Goal: Task Accomplishment & Management: Manage account settings

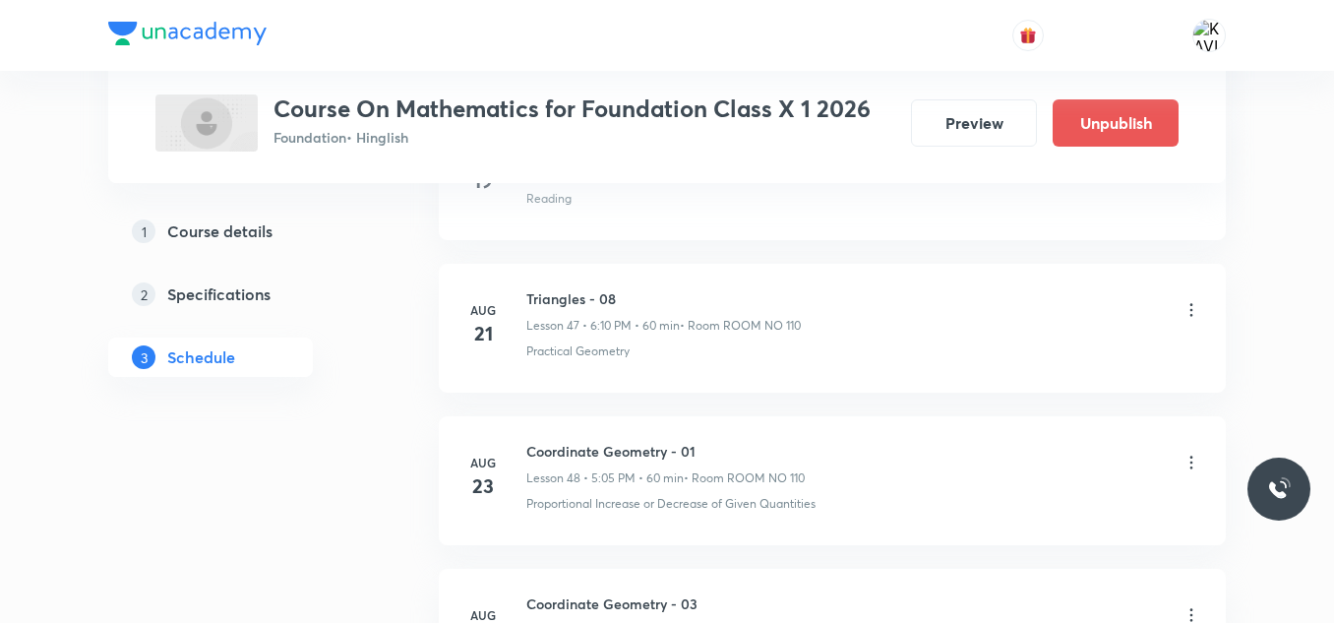
scroll to position [8580, 0]
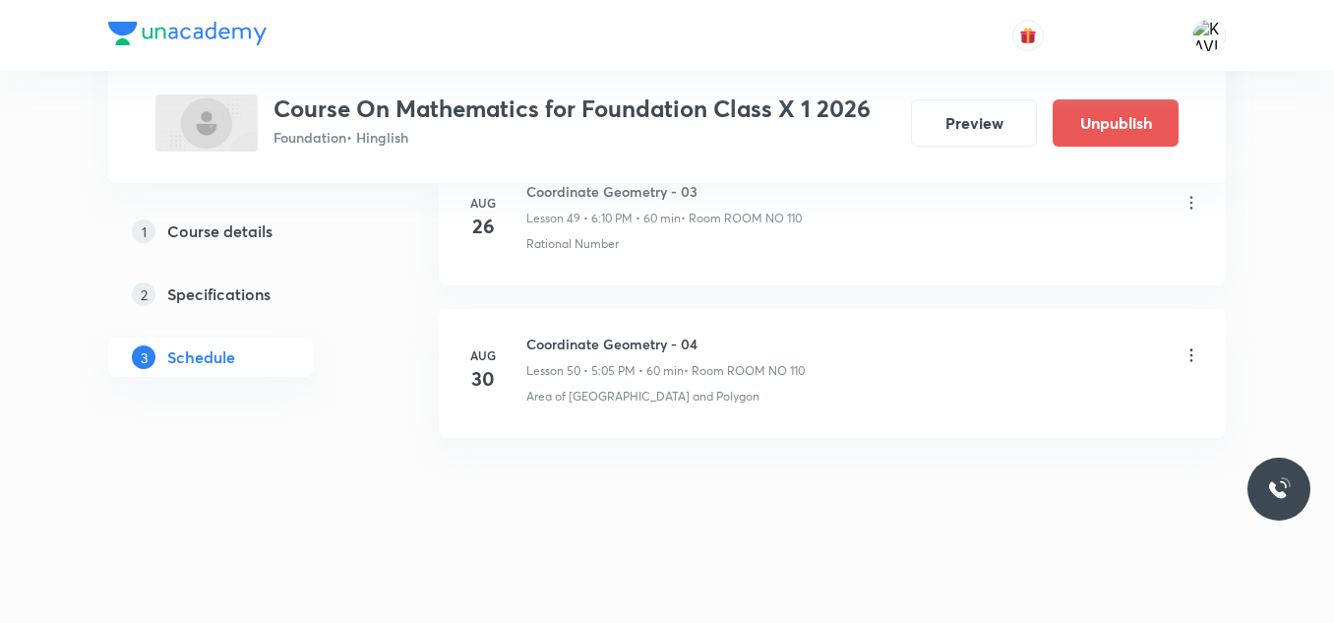
click at [1195, 352] on icon at bounding box center [1192, 355] width 20 height 20
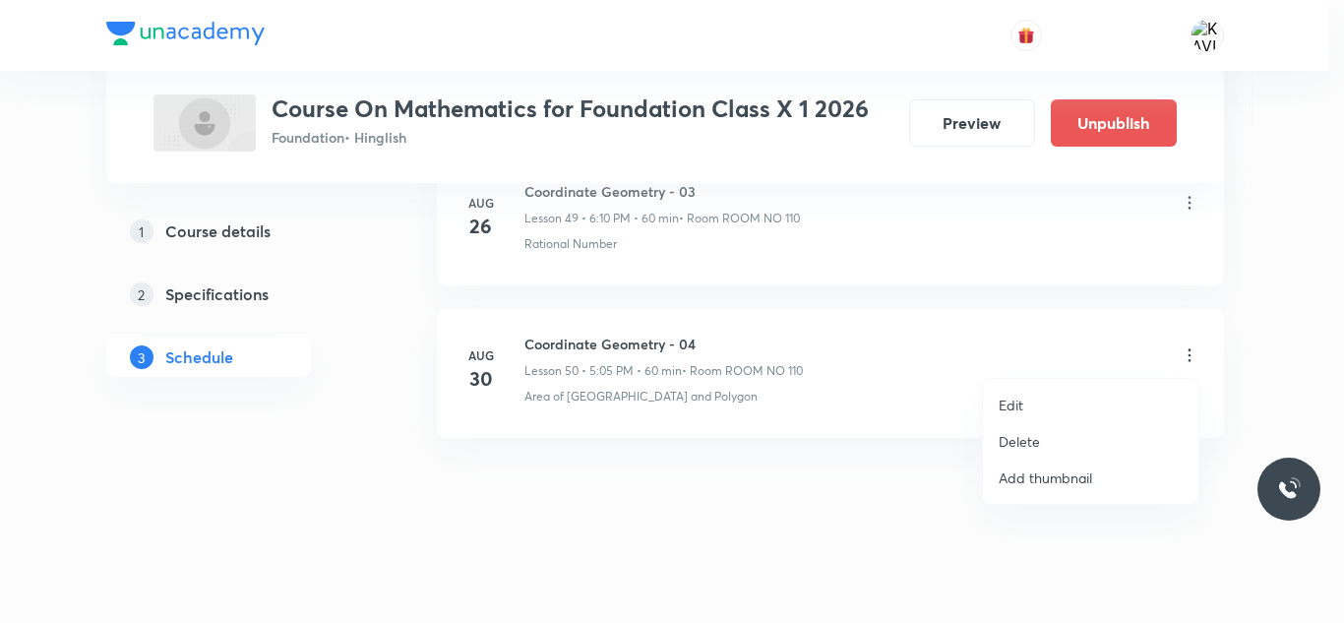
click at [1012, 445] on p "Delete" at bounding box center [1019, 441] width 41 height 21
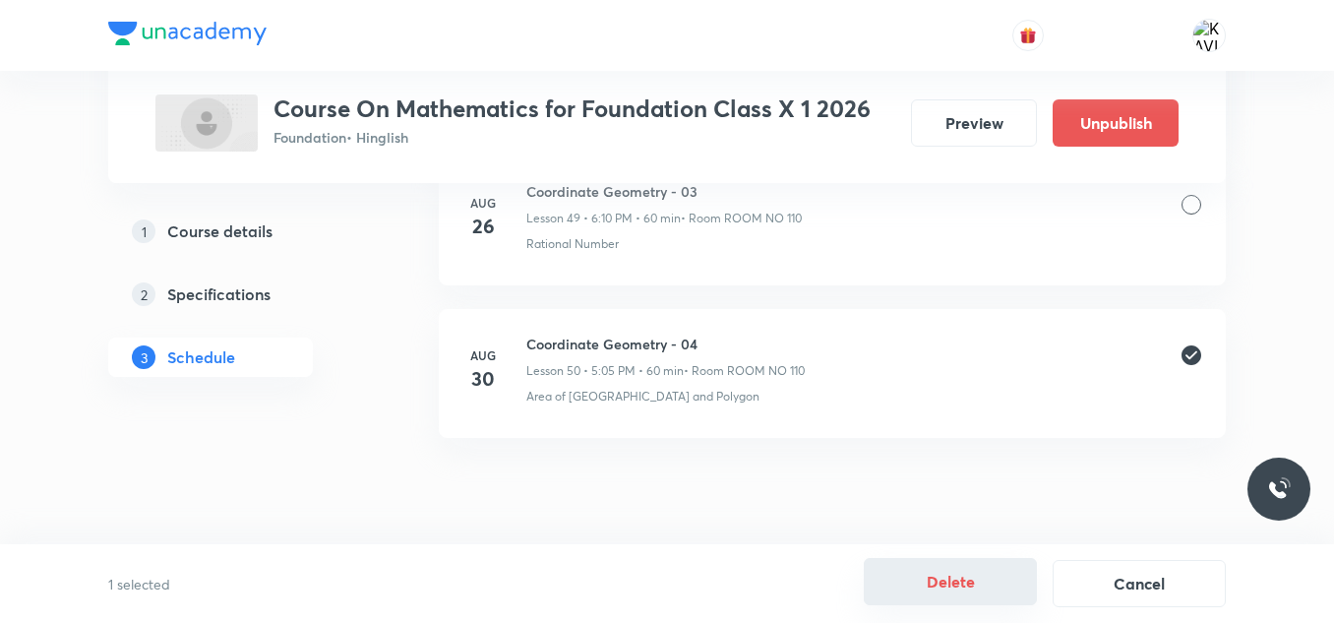
click at [933, 569] on button "Delete" at bounding box center [950, 581] width 173 height 47
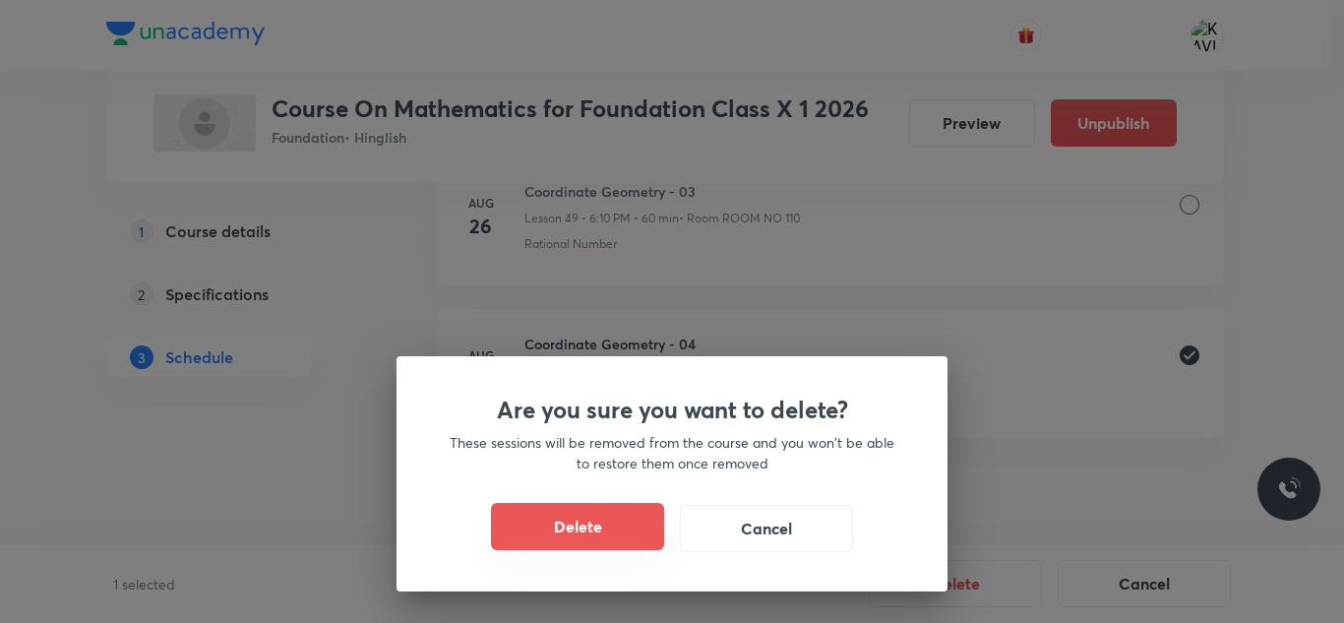
click at [562, 518] on button "Delete" at bounding box center [577, 526] width 173 height 47
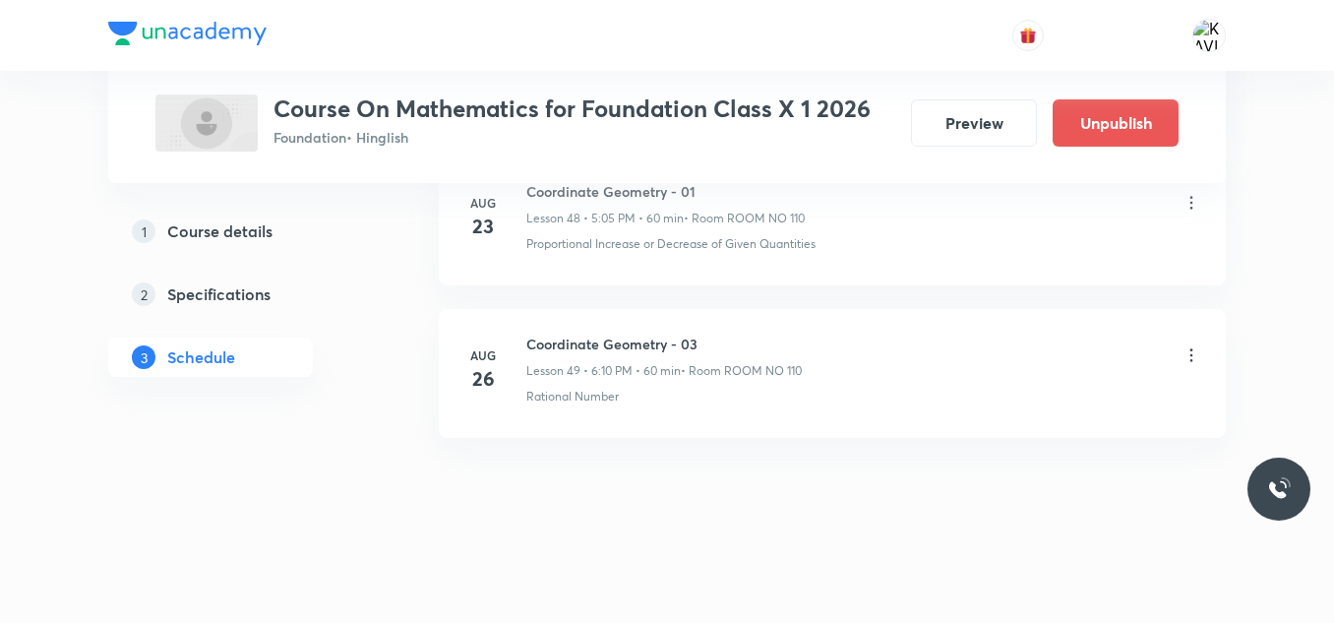
scroll to position [8428, 0]
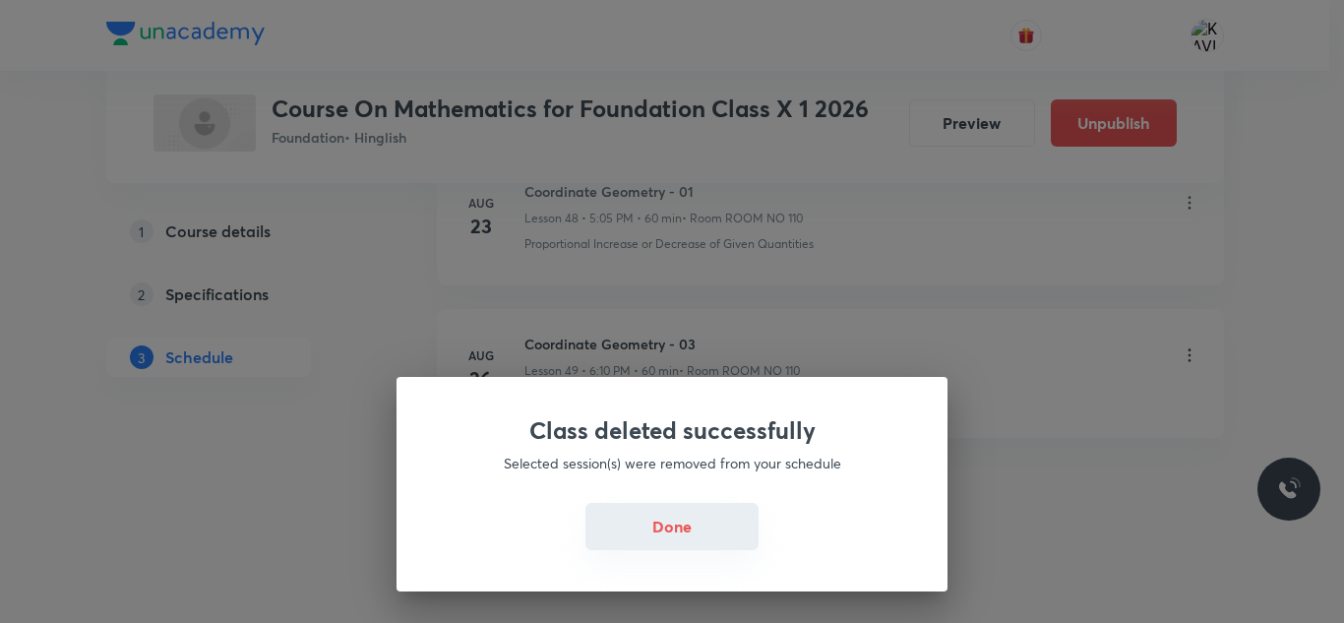
click at [668, 526] on button "Done" at bounding box center [671, 526] width 173 height 47
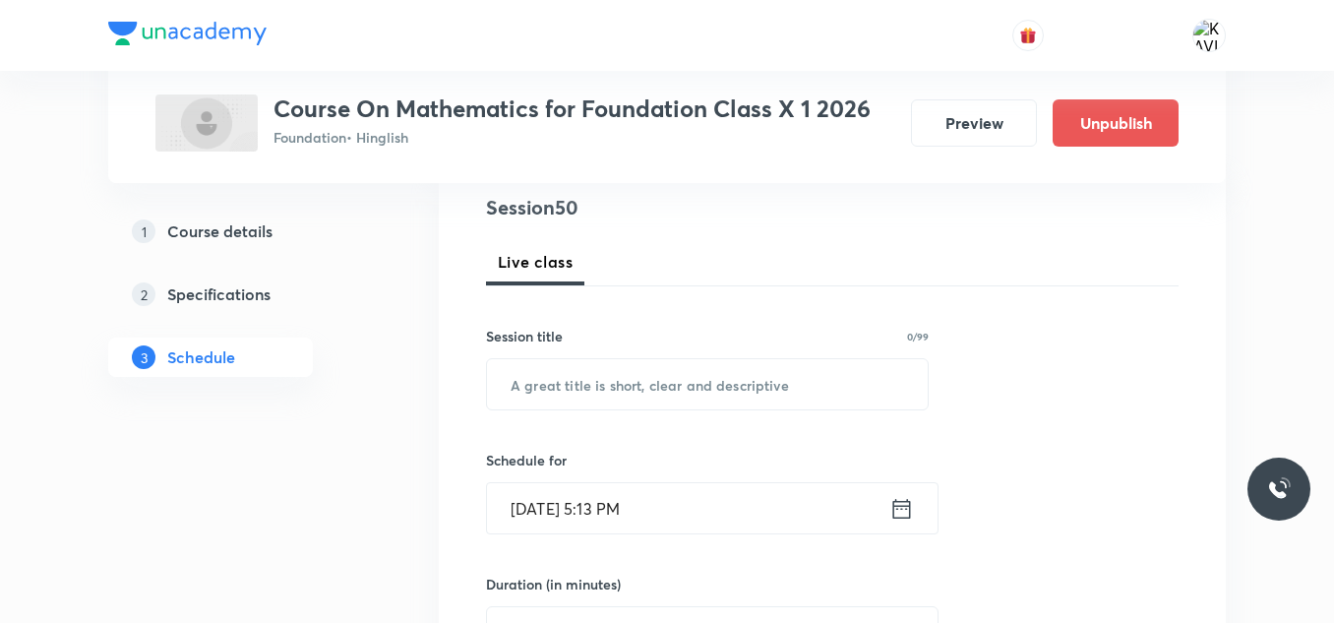
scroll to position [240, 0]
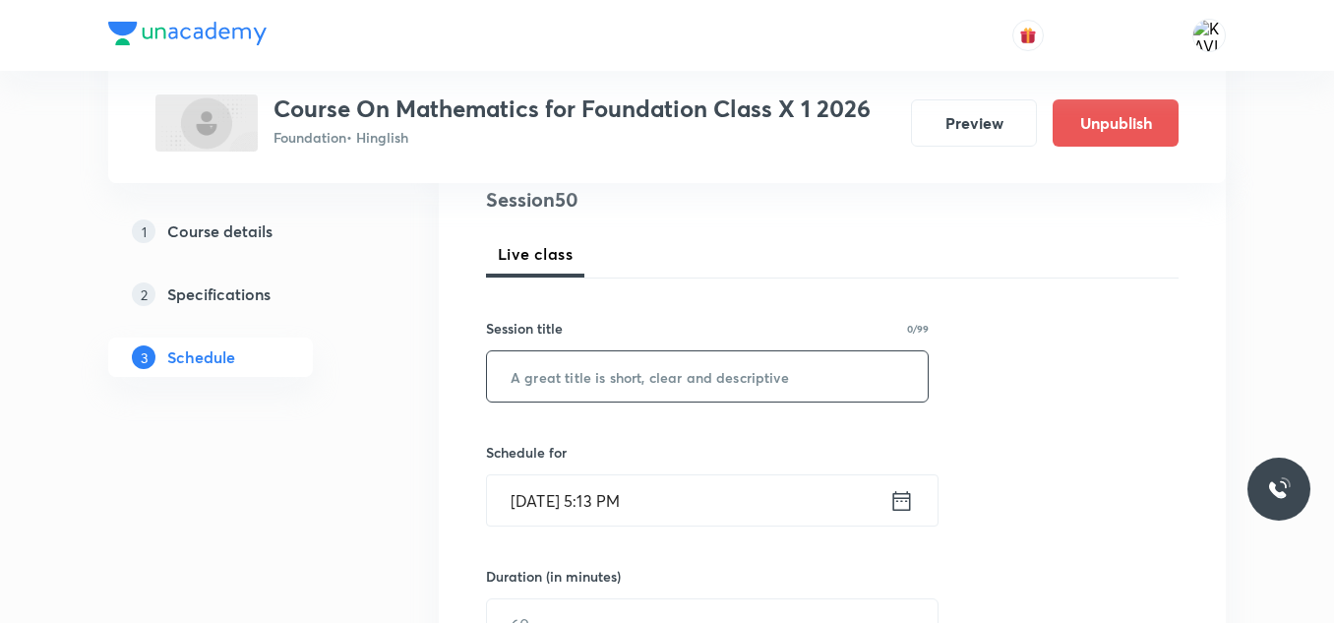
click at [626, 374] on input "text" at bounding box center [707, 376] width 441 height 50
paste input "Trigonometry"
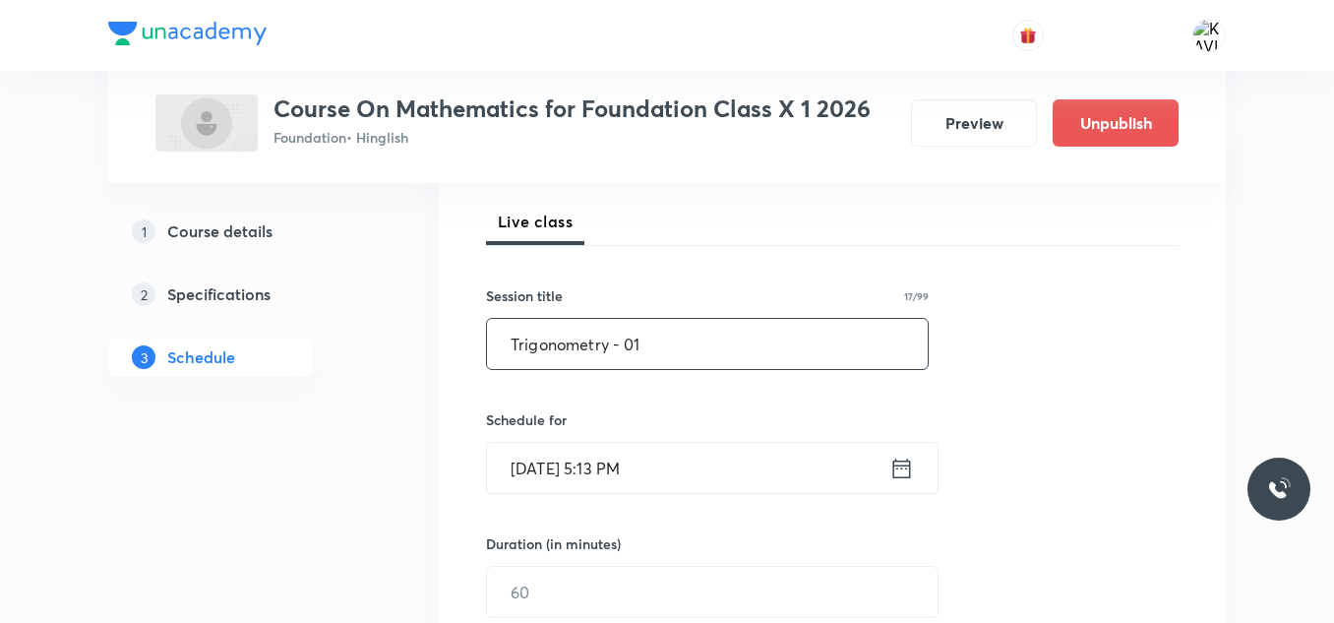
type input "Trigonometry - 01"
click at [906, 479] on icon at bounding box center [902, 469] width 25 height 28
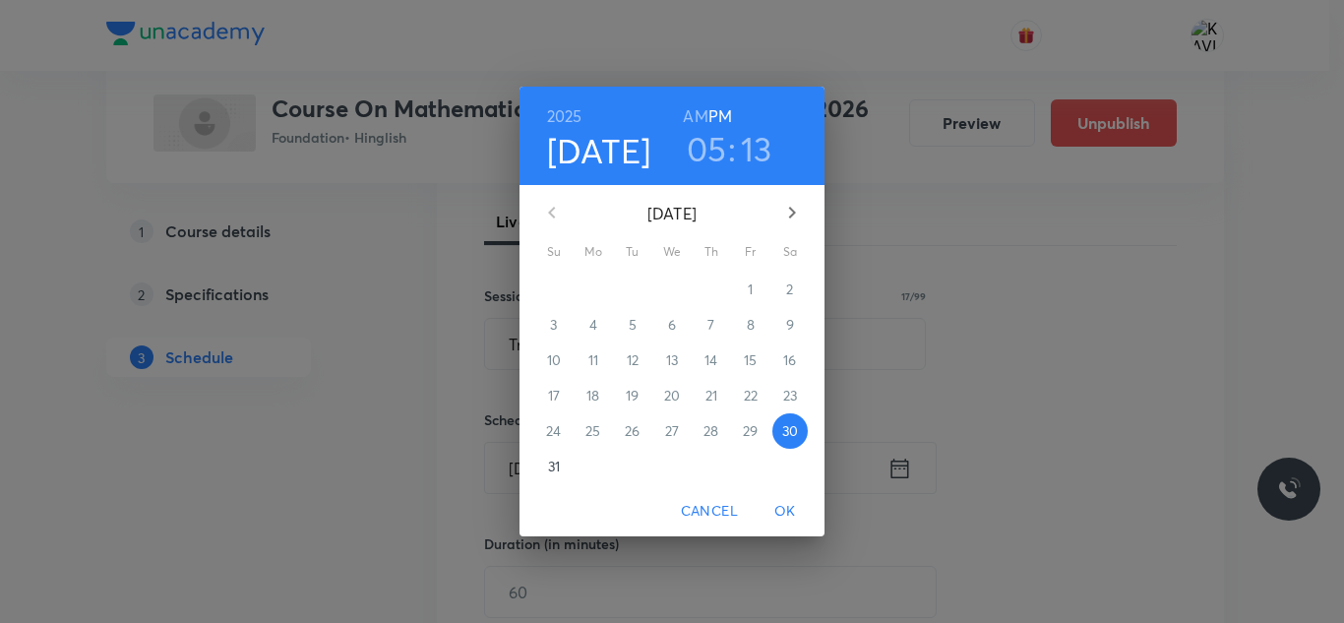
click at [719, 156] on h3 "05" at bounding box center [707, 148] width 40 height 41
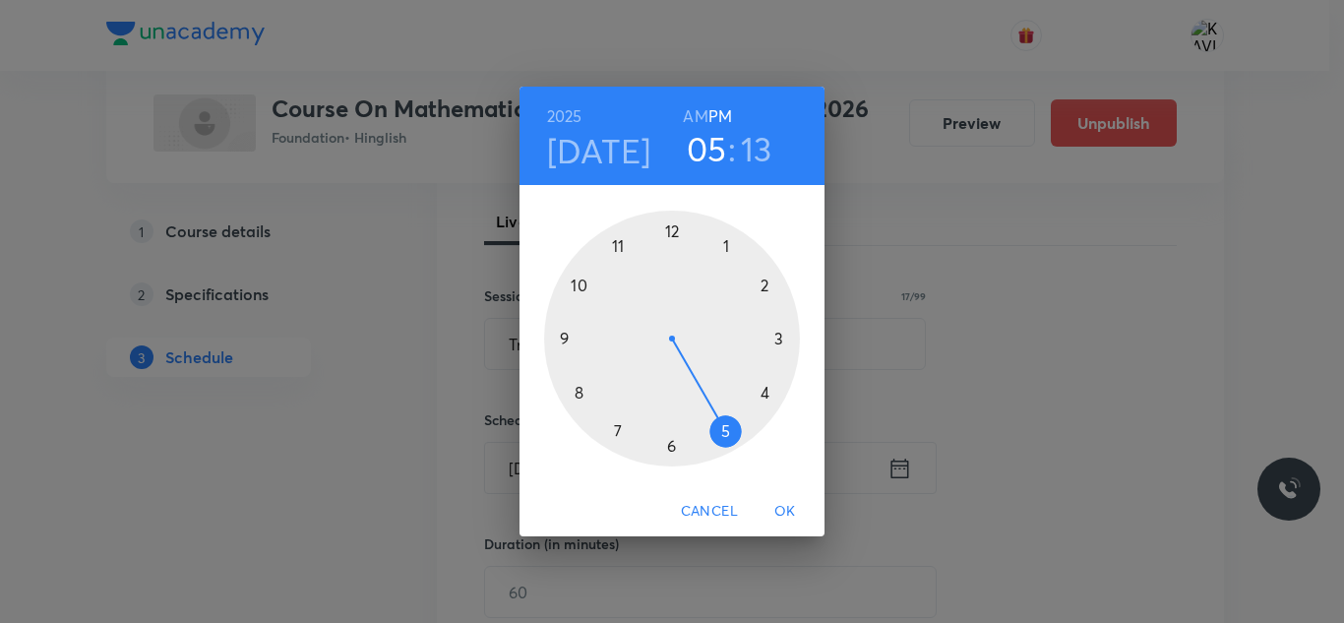
click at [724, 450] on div at bounding box center [672, 339] width 256 height 256
click at [779, 343] on div at bounding box center [672, 339] width 256 height 256
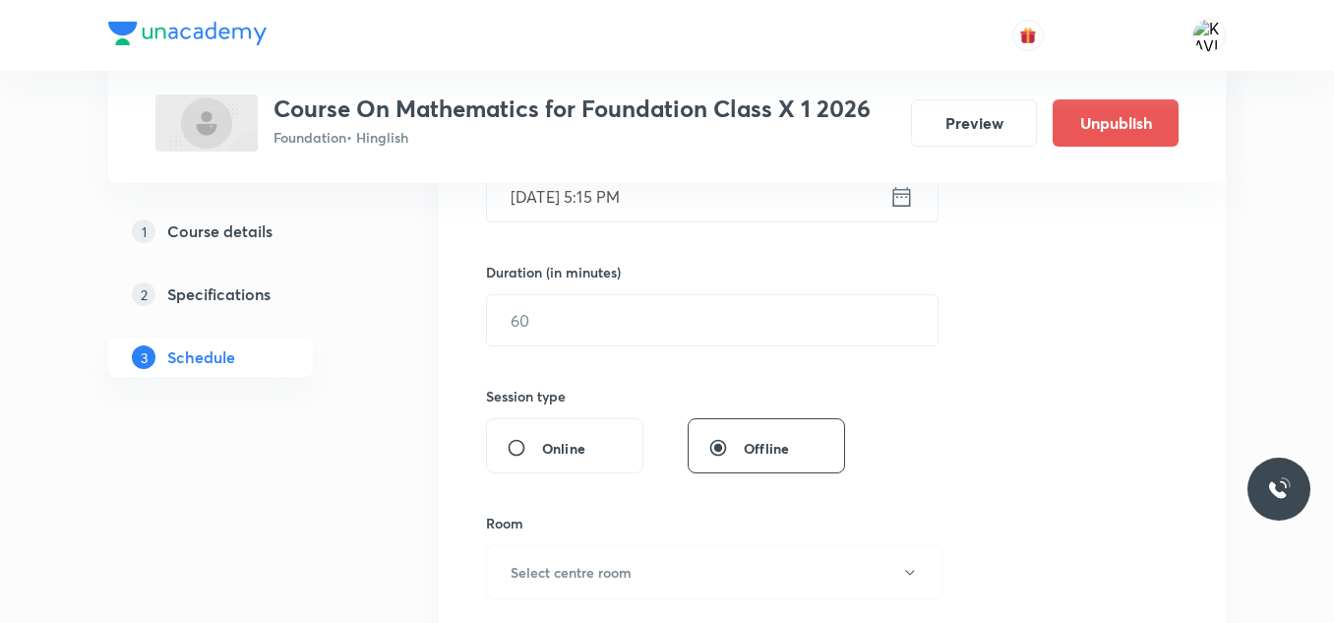
scroll to position [451, 0]
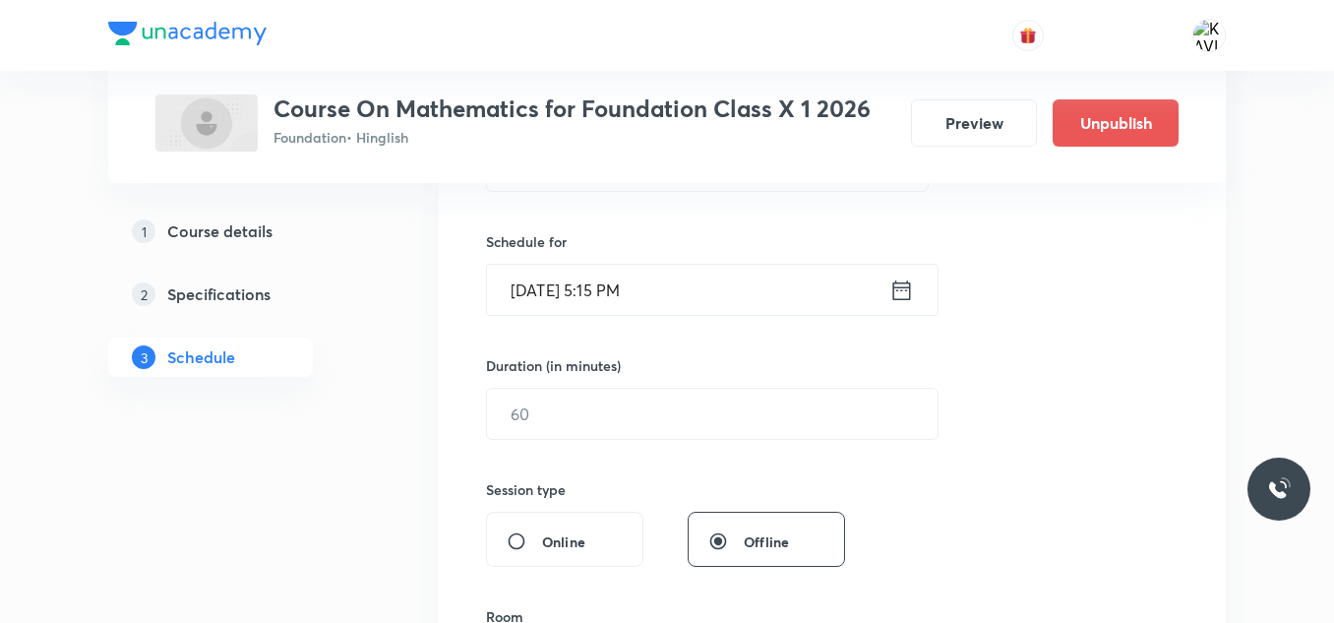
click at [904, 290] on icon at bounding box center [902, 291] width 25 height 28
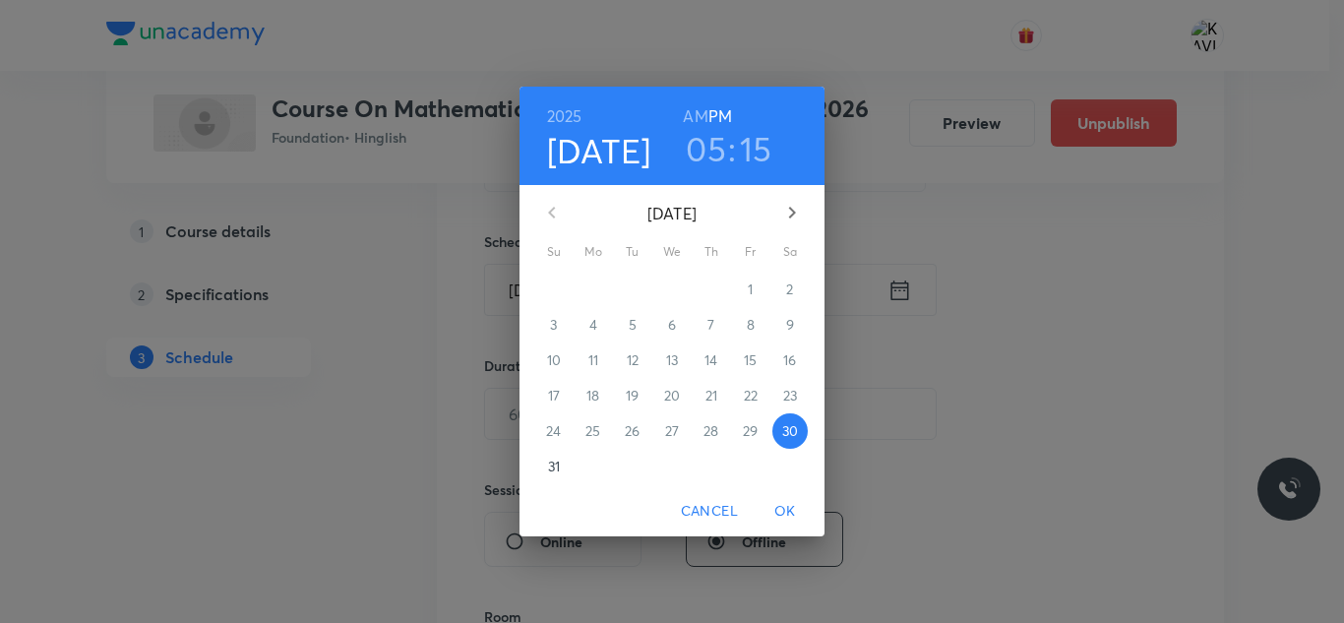
click at [749, 152] on h3 "15" at bounding box center [756, 148] width 32 height 41
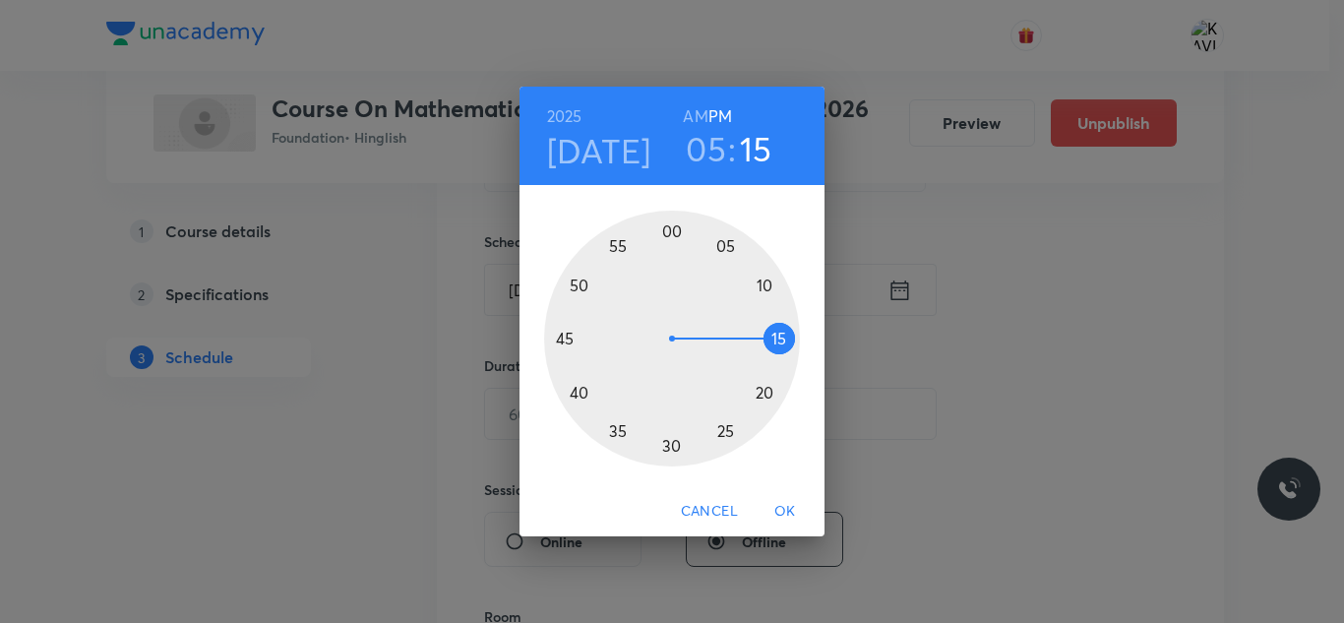
click at [768, 333] on div at bounding box center [672, 339] width 256 height 256
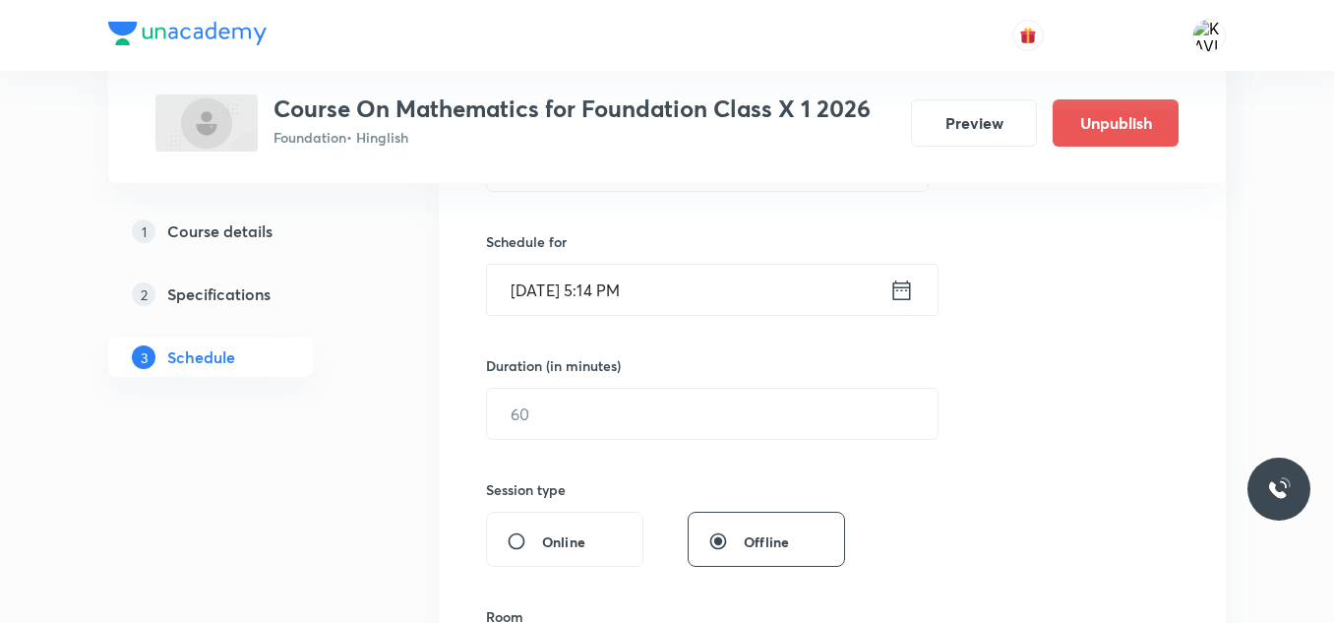
click at [905, 298] on icon at bounding box center [902, 291] width 25 height 28
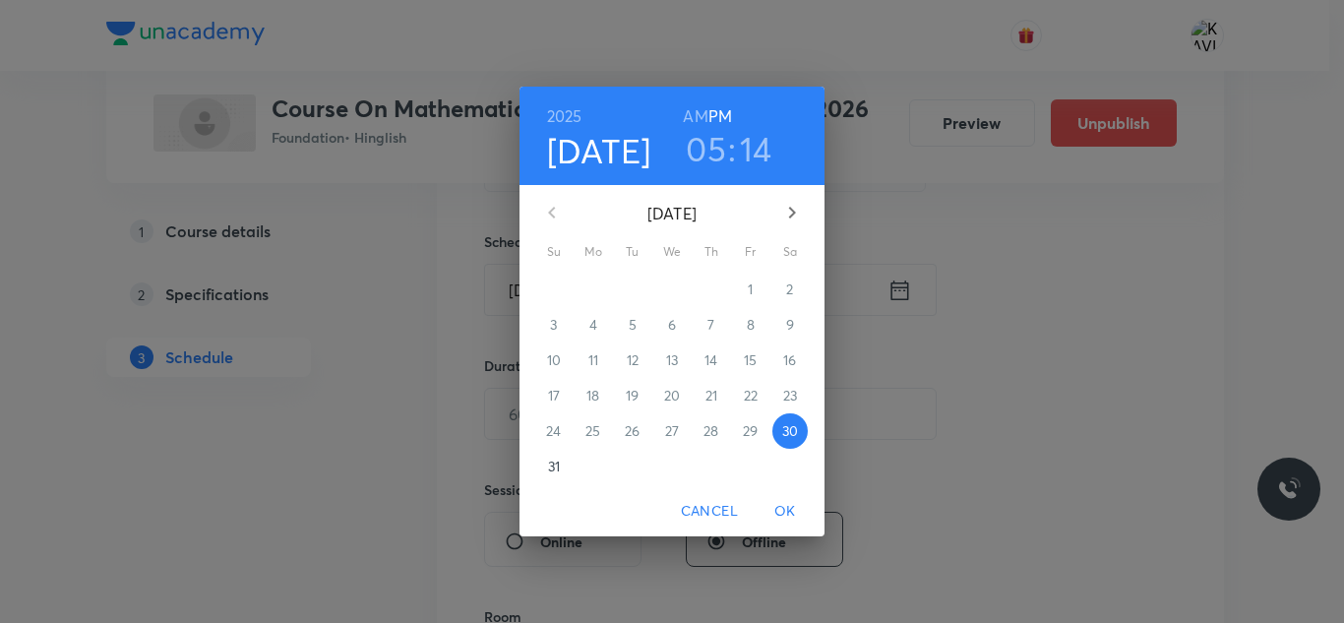
click at [758, 142] on h3 "14" at bounding box center [756, 148] width 32 height 41
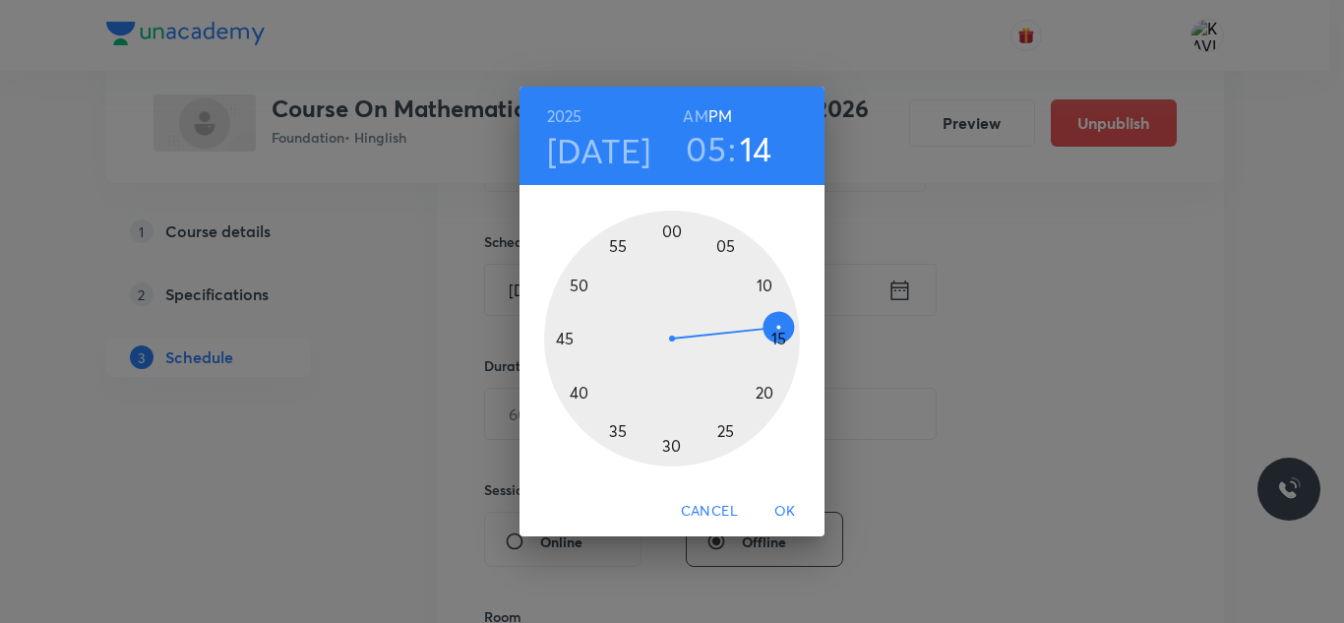
click at [780, 339] on div at bounding box center [672, 339] width 256 height 256
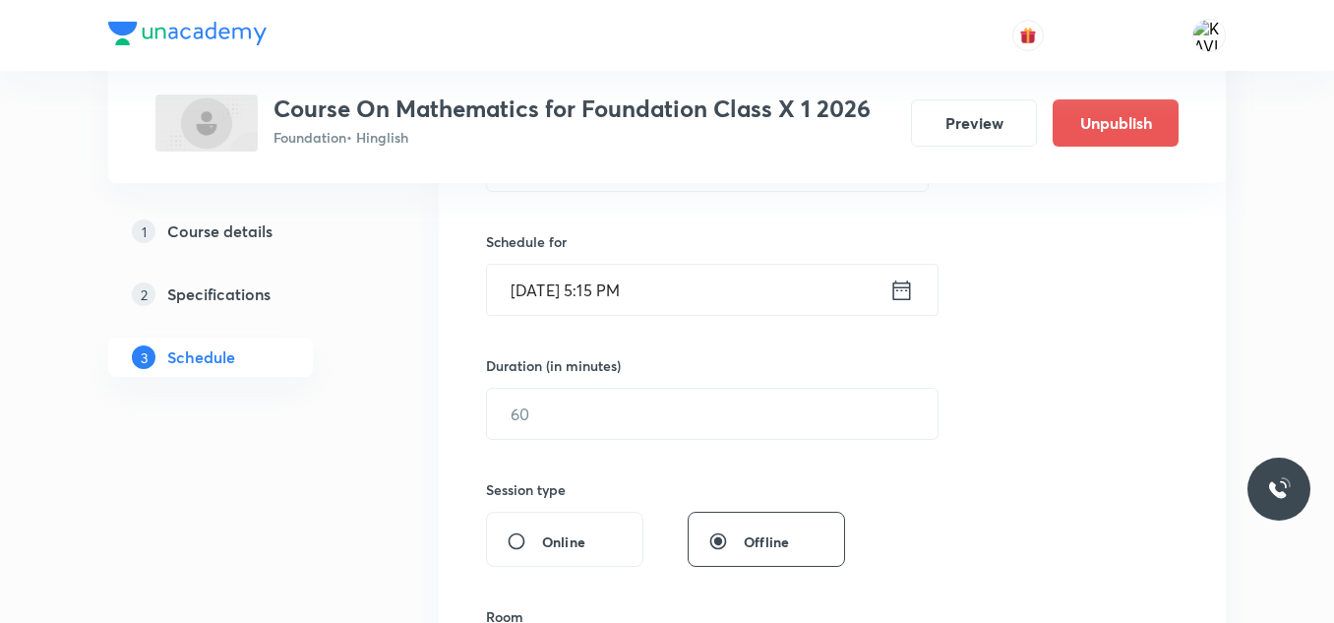
click at [902, 290] on icon at bounding box center [902, 289] width 18 height 20
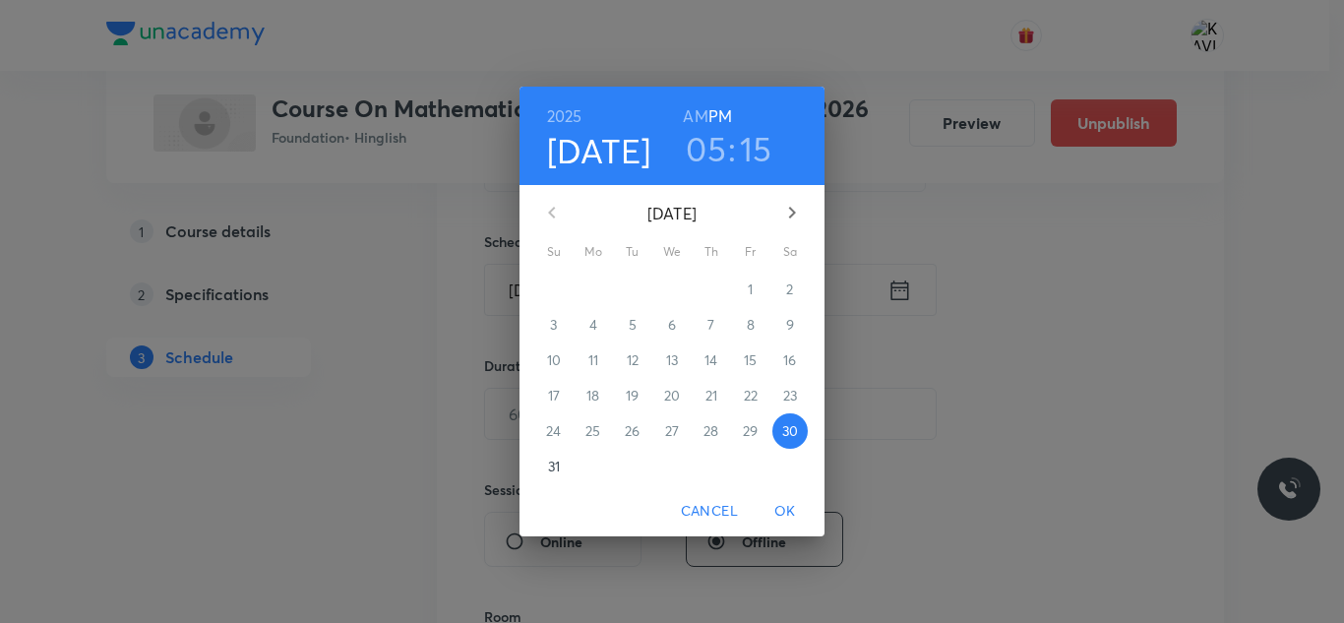
click at [755, 146] on h3 "15" at bounding box center [756, 148] width 32 height 41
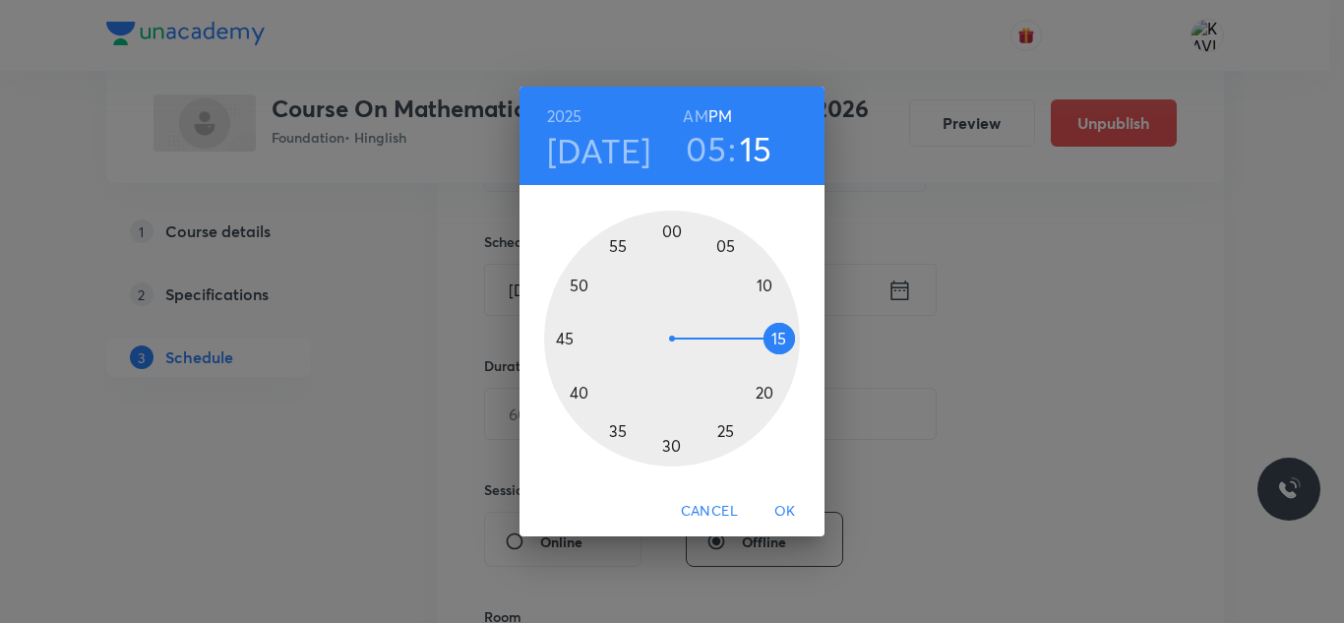
click at [775, 363] on div at bounding box center [672, 339] width 256 height 256
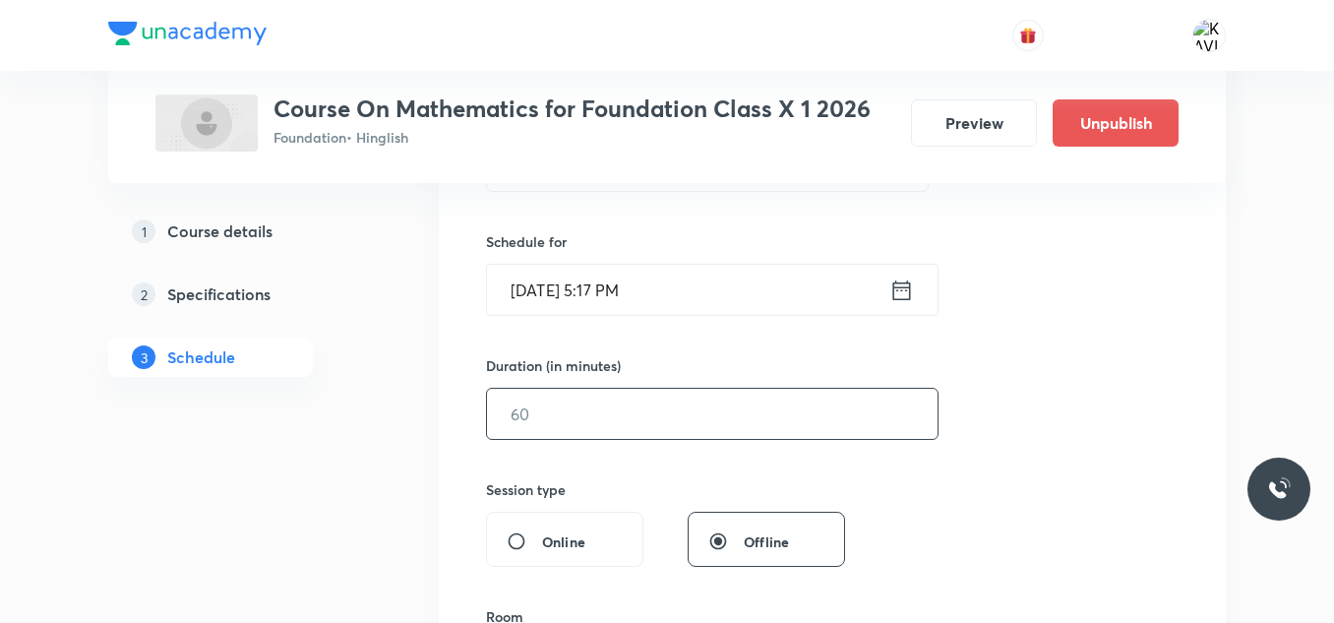
click at [612, 424] on input "text" at bounding box center [712, 414] width 451 height 50
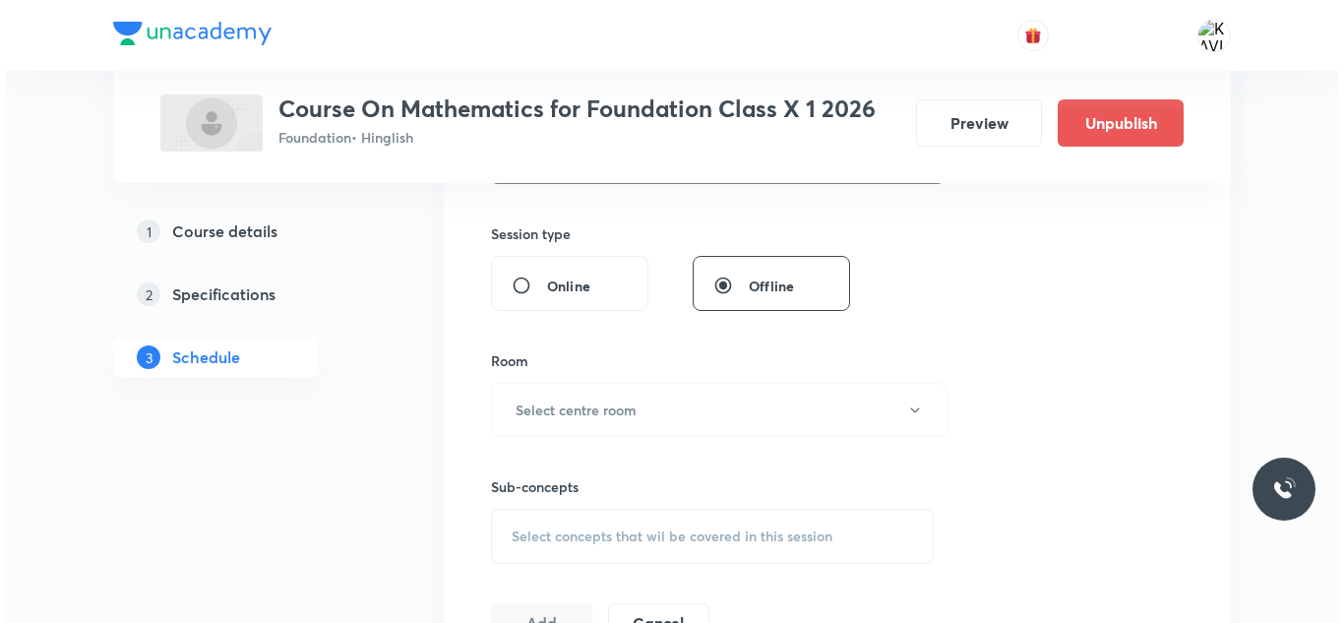
scroll to position [723, 0]
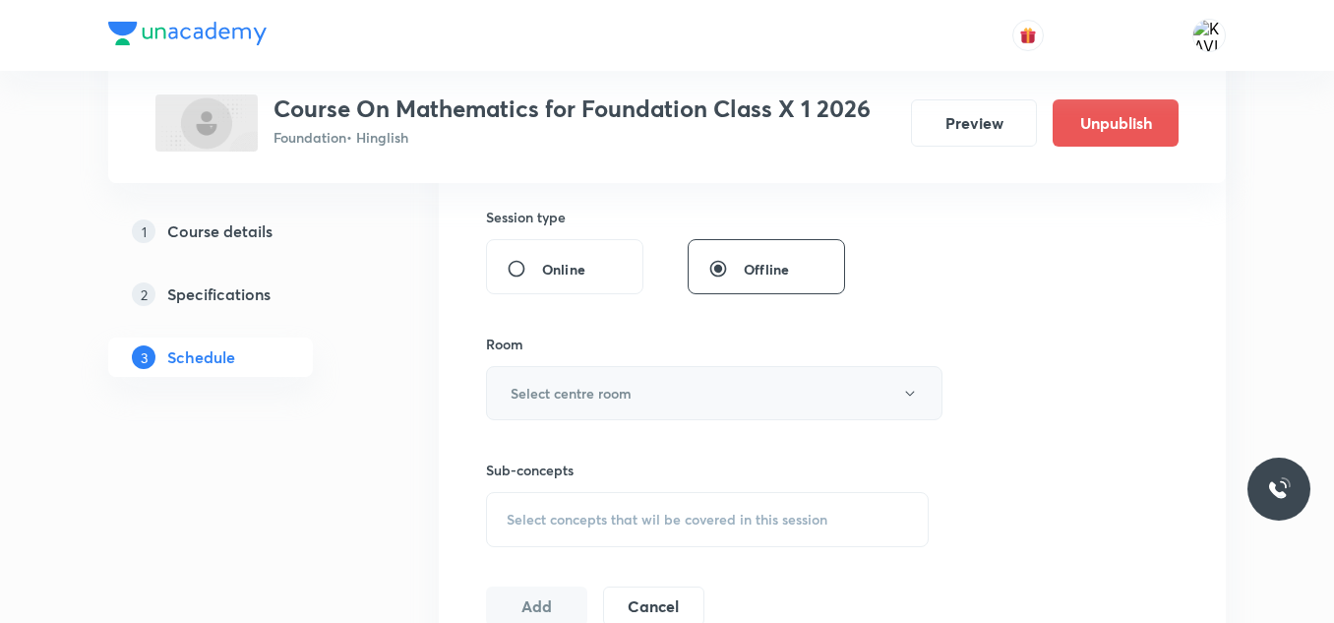
type input "50"
click at [606, 406] on button "Select centre room" at bounding box center [714, 393] width 457 height 54
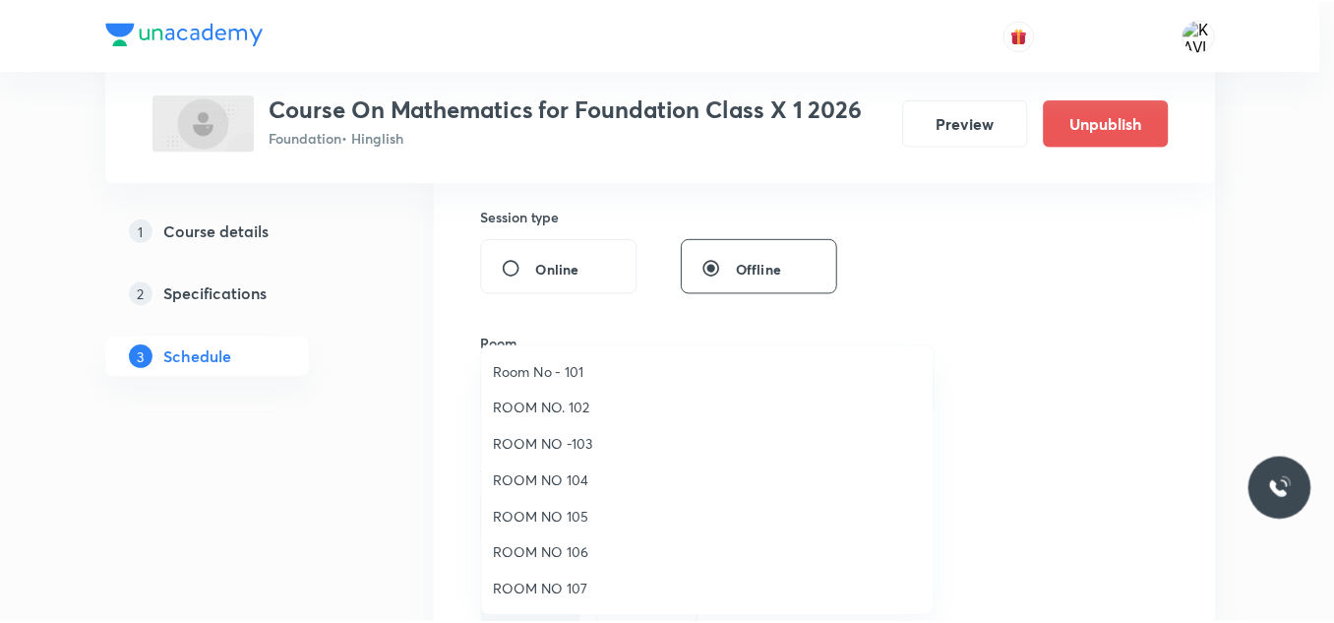
scroll to position [219, 0]
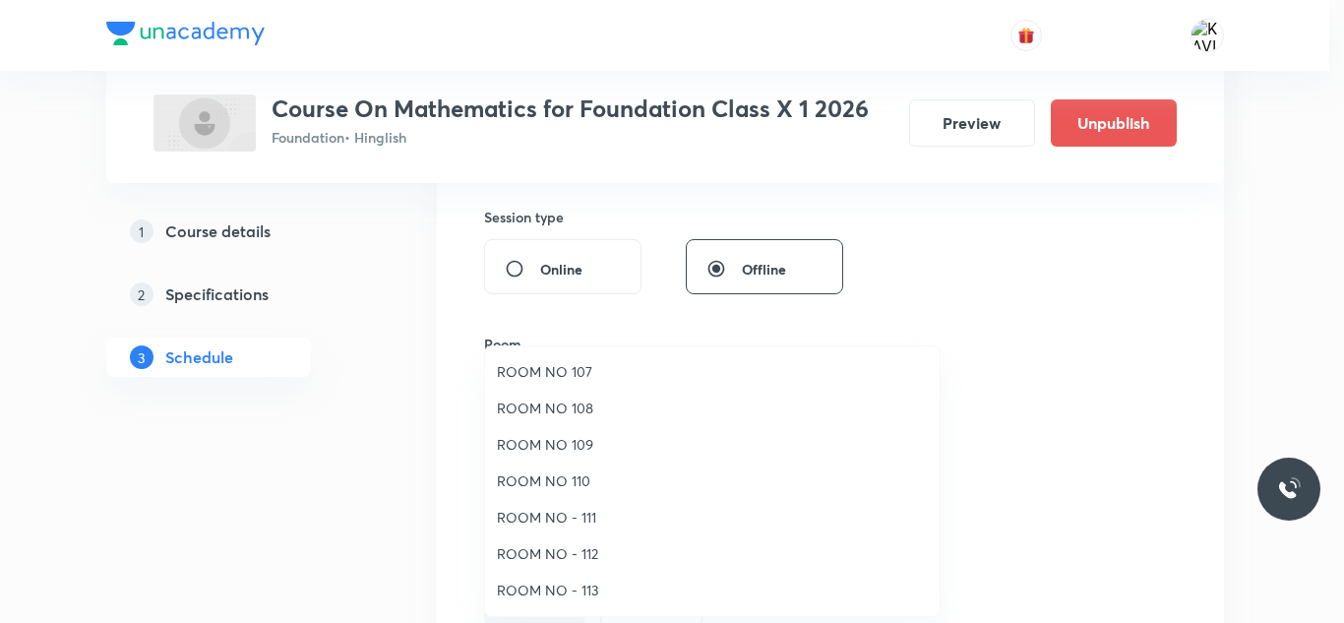
click at [573, 471] on span "ROOM NO 110" at bounding box center [712, 480] width 431 height 21
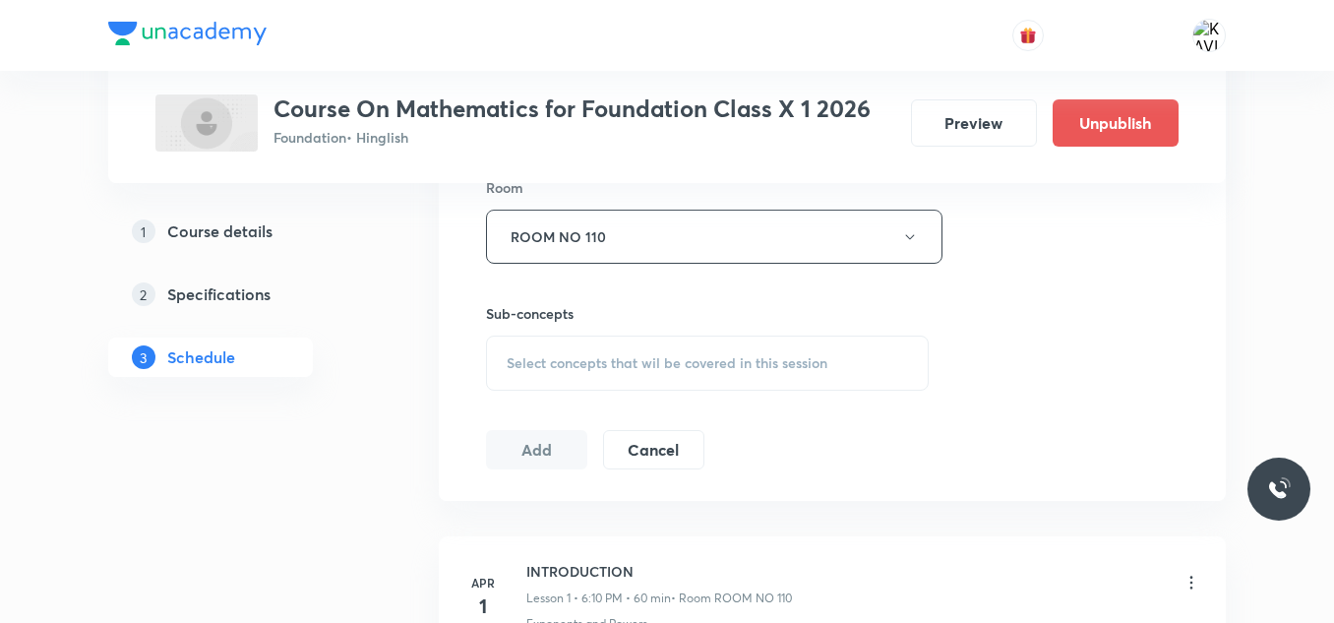
scroll to position [881, 0]
click at [570, 366] on span "Select concepts that wil be covered in this session" at bounding box center [667, 362] width 321 height 16
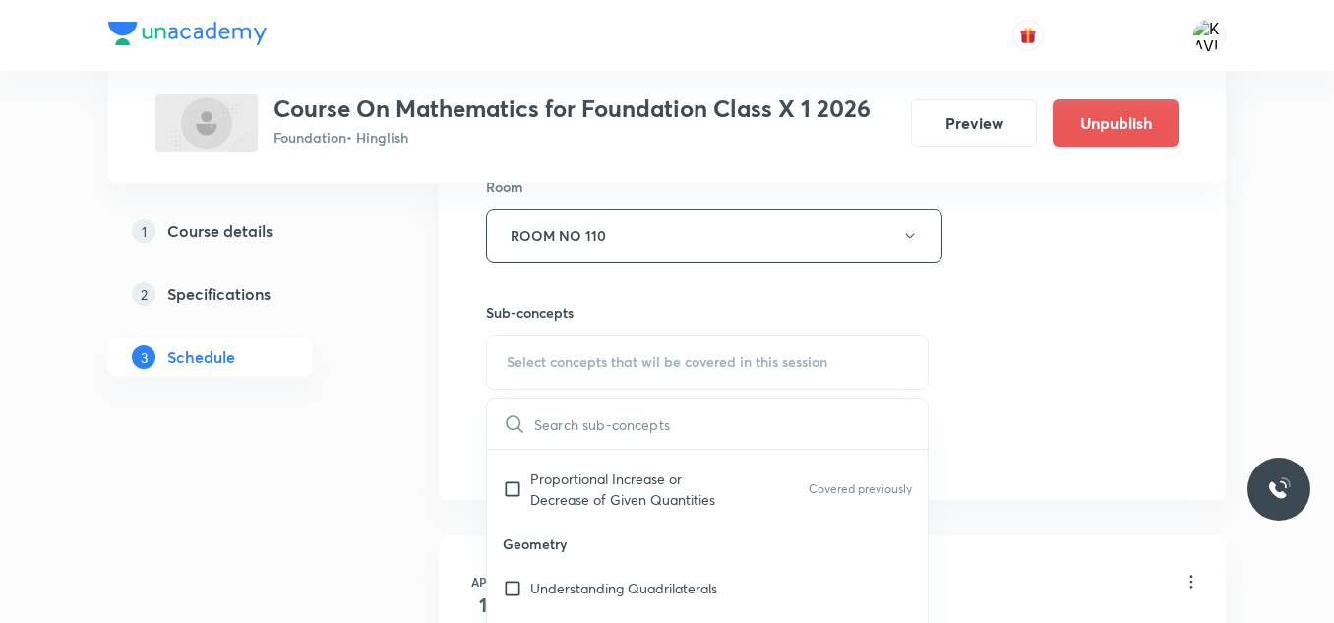
scroll to position [788, 0]
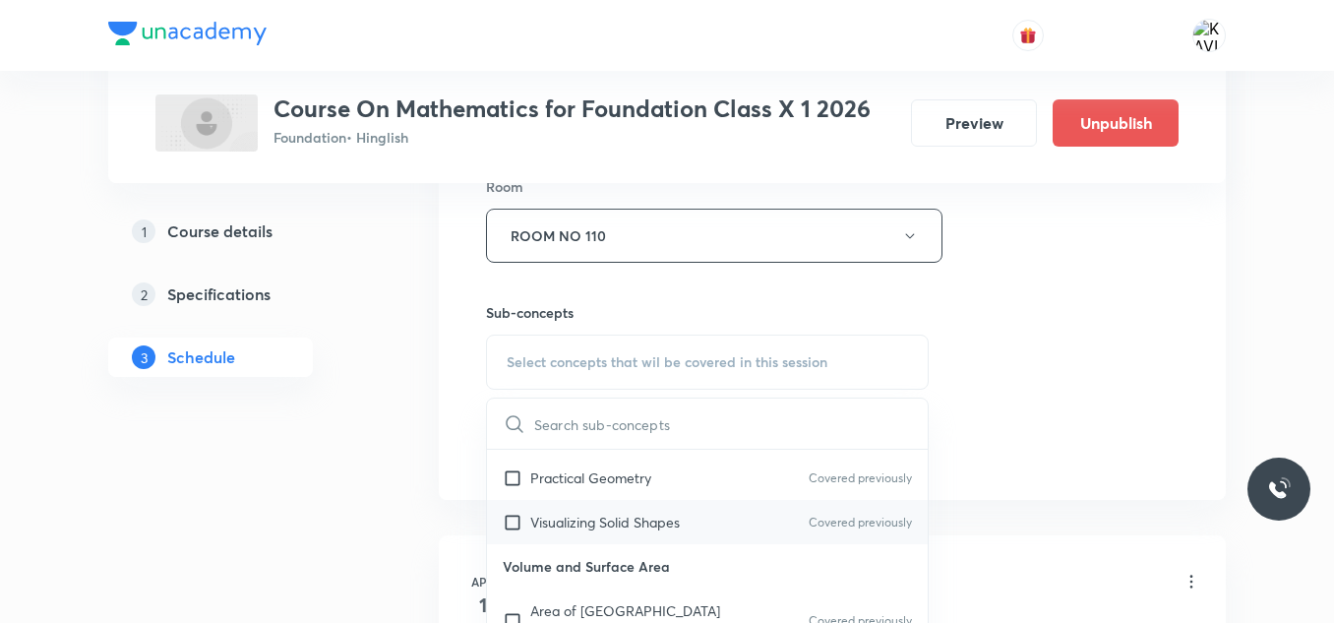
click at [626, 530] on p "Visualizing Solid Shapes" at bounding box center [605, 522] width 150 height 21
checkbox input "true"
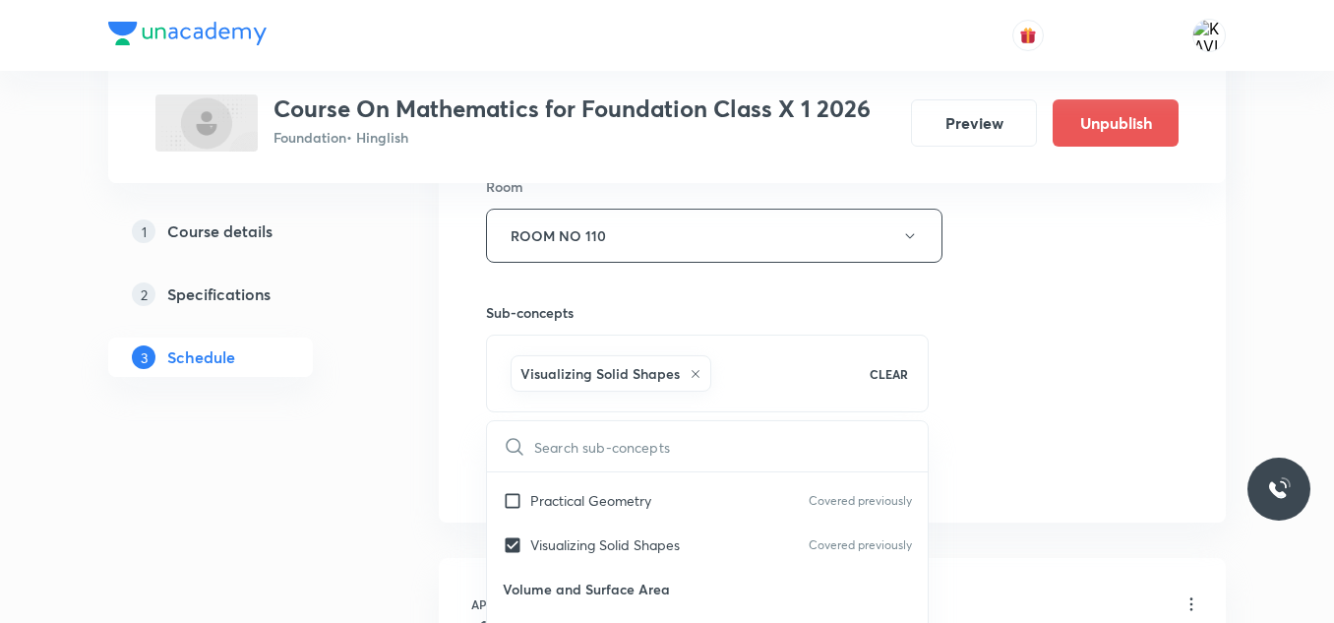
click at [1094, 386] on div "Session 50 Live class Session title 17/99 Trigonometry - 01 ​ Schedule for [DAT…" at bounding box center [832, 17] width 693 height 947
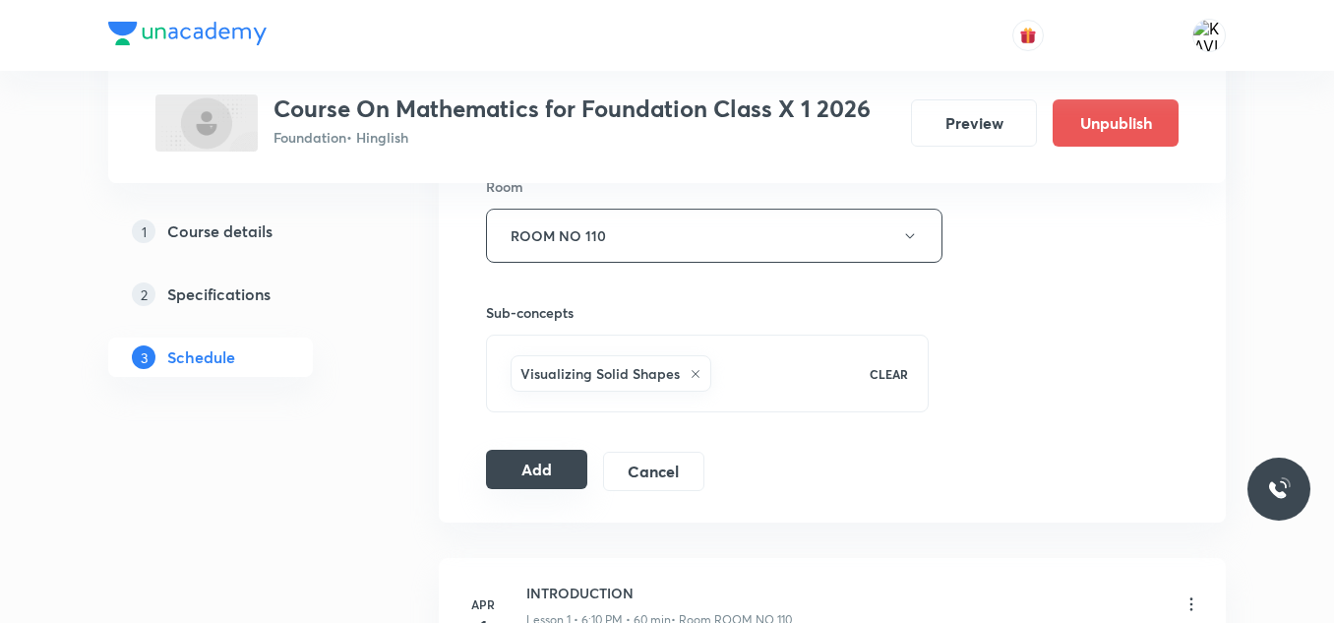
click at [536, 462] on button "Add" at bounding box center [536, 469] width 101 height 39
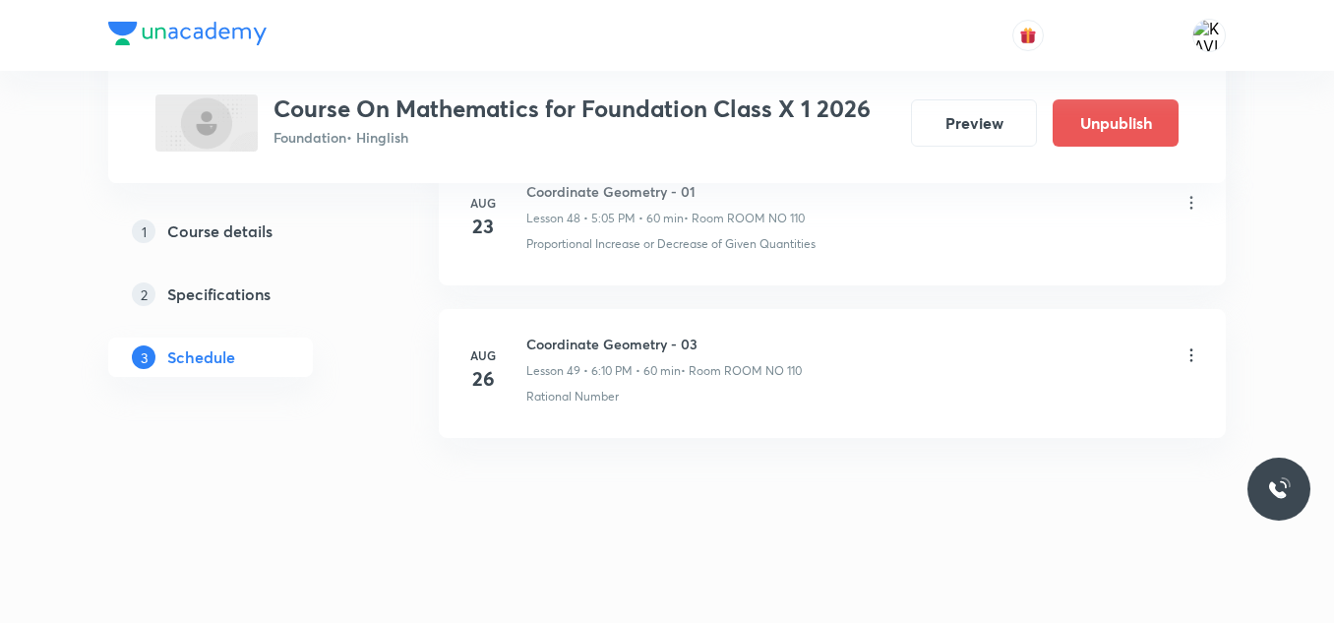
scroll to position [7524, 0]
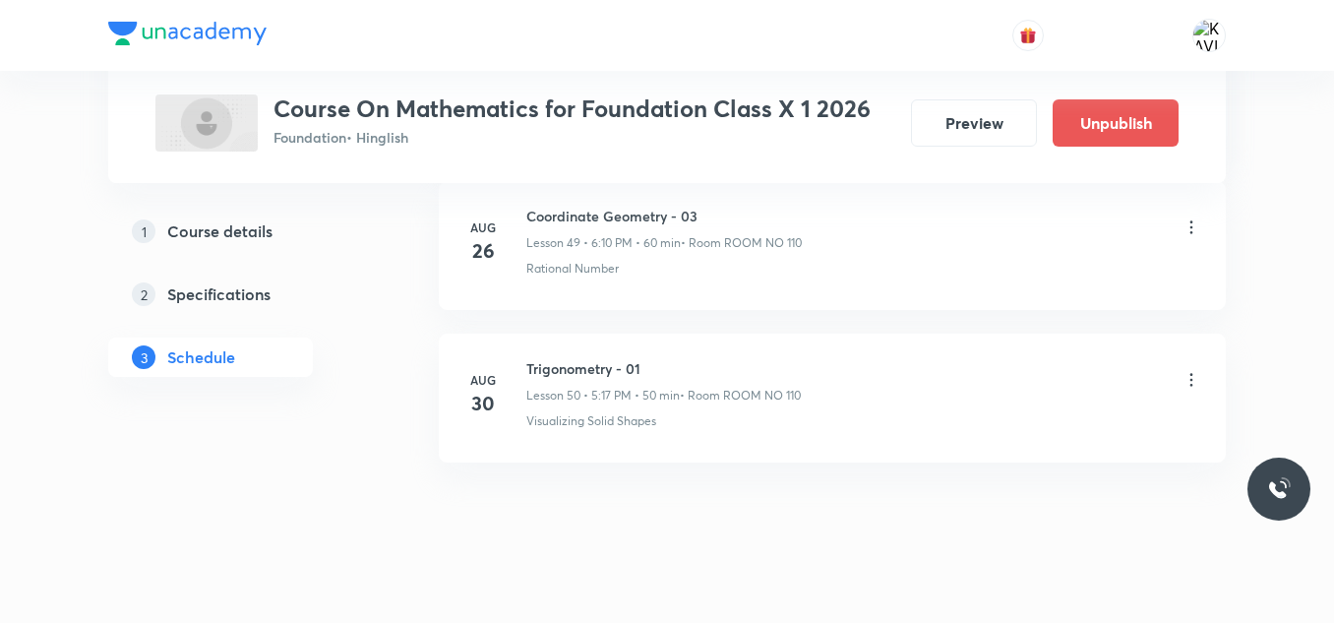
scroll to position [8580, 0]
